Goal: Check status

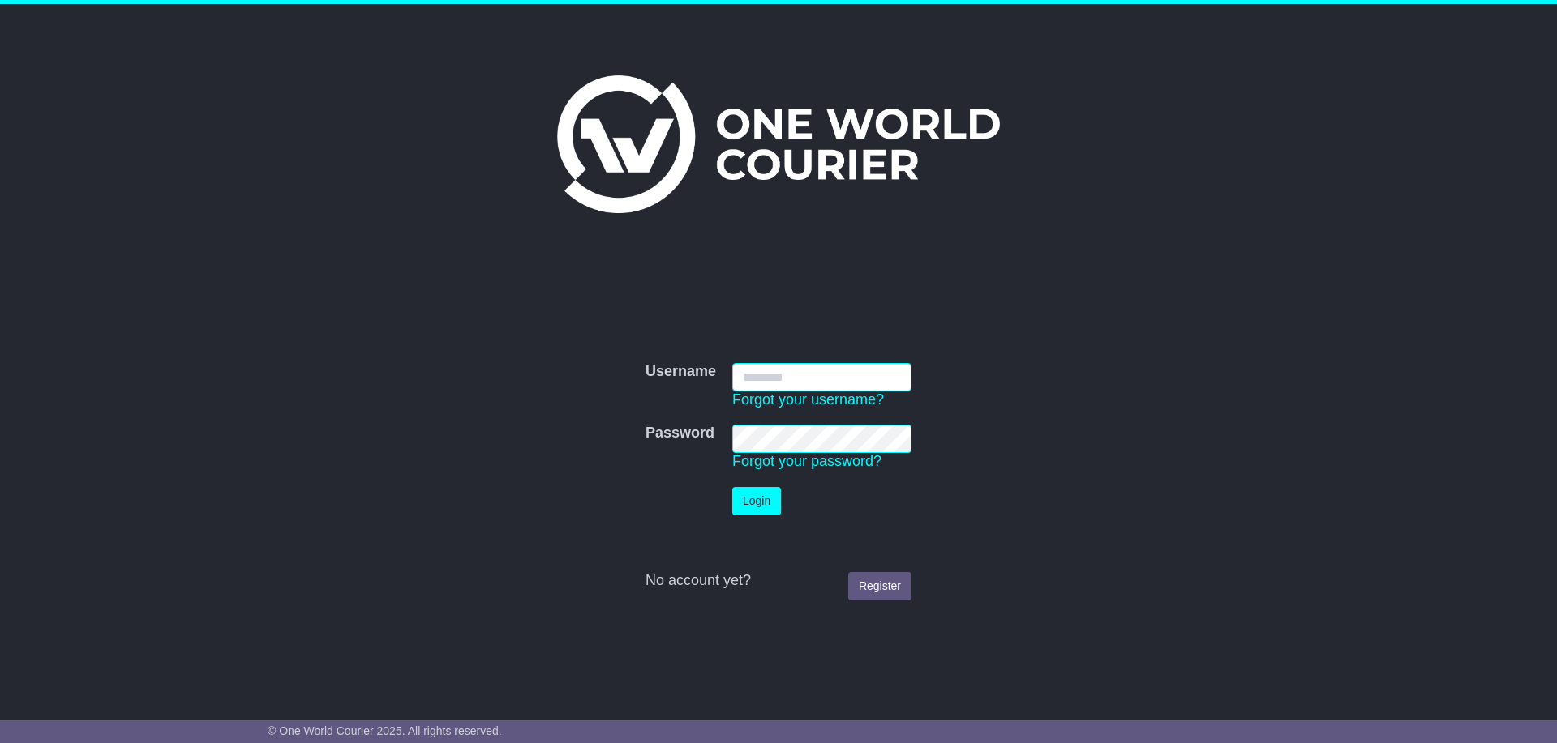
type input "**********"
click at [769, 504] on button "Login" at bounding box center [756, 501] width 49 height 28
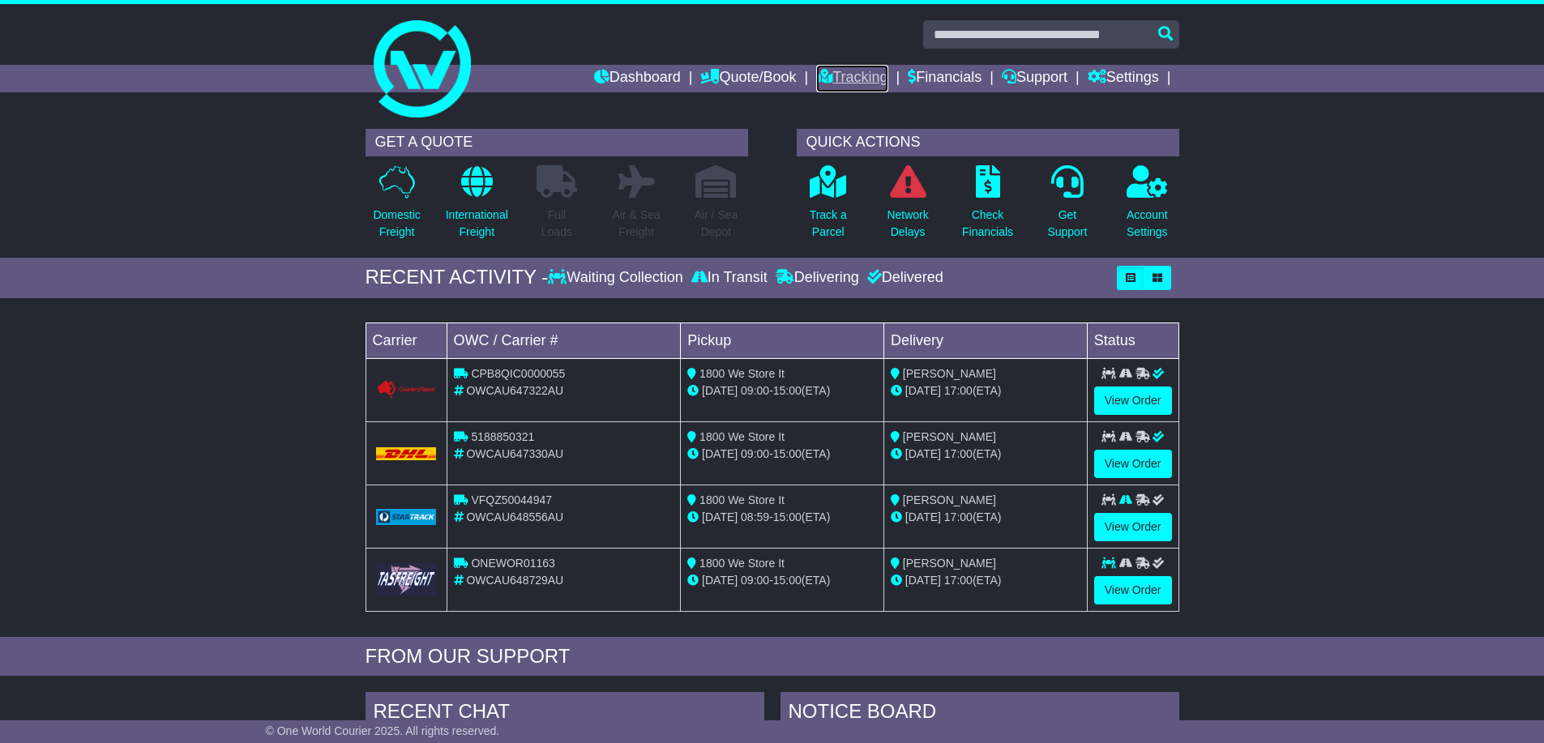
click at [850, 83] on link "Tracking" at bounding box center [851, 79] width 71 height 28
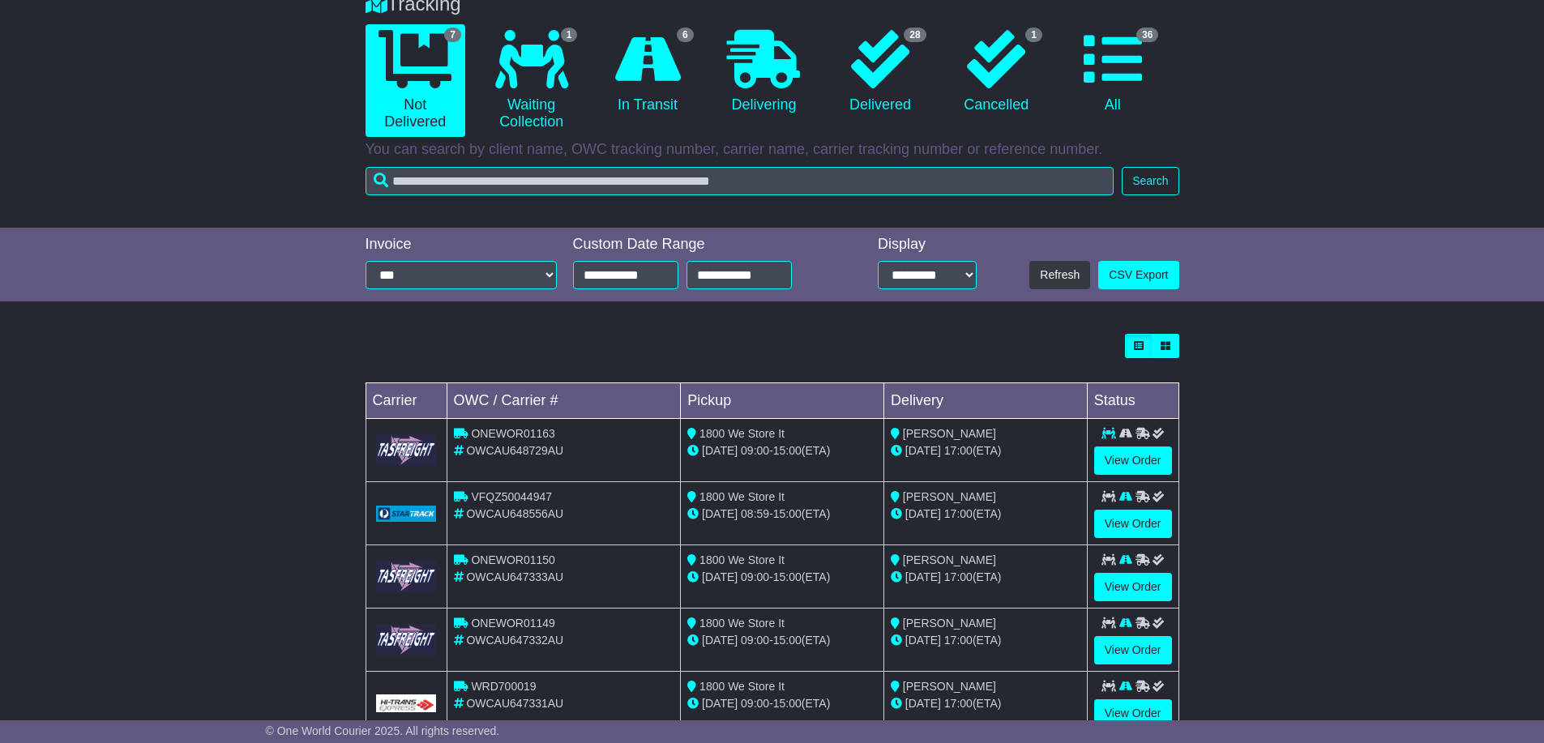
scroll to position [320, 0]
